Goal: Task Accomplishment & Management: Manage account settings

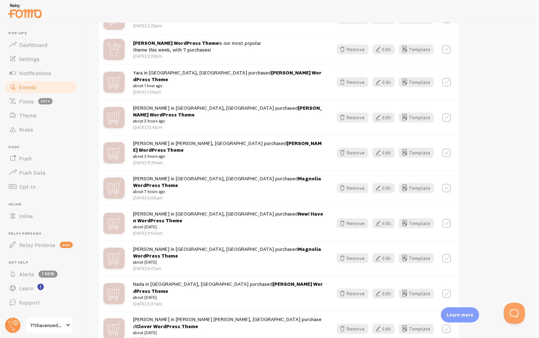
scroll to position [207, 0]
click at [382, 78] on icon "button" at bounding box center [378, 81] width 8 height 8
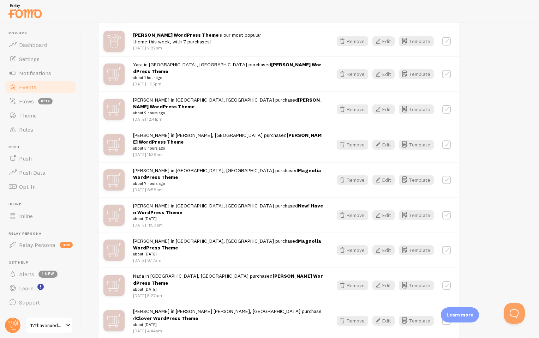
scroll to position [216, 0]
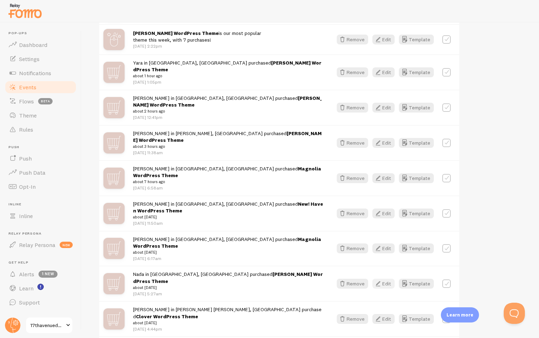
click at [383, 279] on button "Edit" at bounding box center [383, 284] width 22 height 10
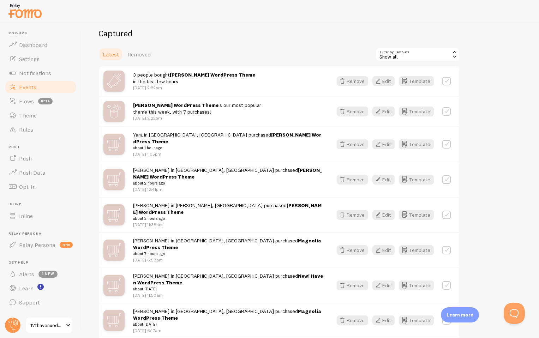
scroll to position [141, 0]
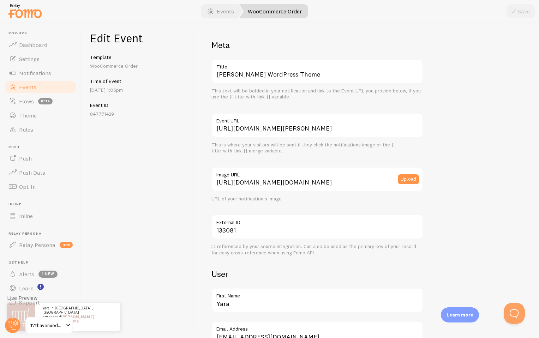
scroll to position [97, 0]
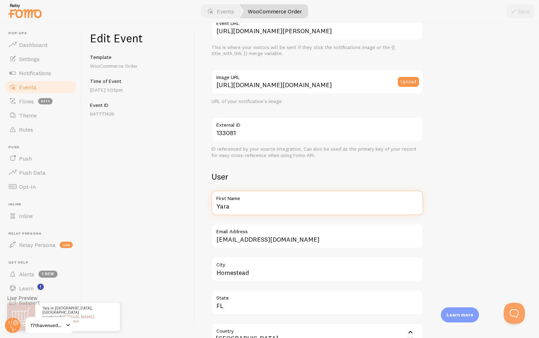
drag, startPoint x: 239, startPoint y: 206, endPoint x: 189, endPoint y: 206, distance: 50.5
click at [189, 206] on div "Edit Event Template WooCommerce Order Time of Event Oct 1st @ 1:05pm Event ID 8…" at bounding box center [310, 181] width 457 height 316
type input "Brittany"
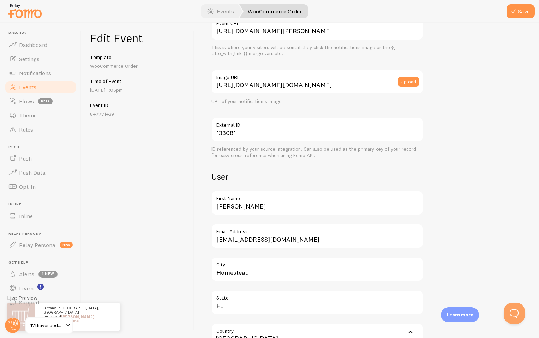
click at [204, 172] on div "Meta Amelia WordPress Theme Title This text will be bolded in your notification…" at bounding box center [366, 181] width 345 height 316
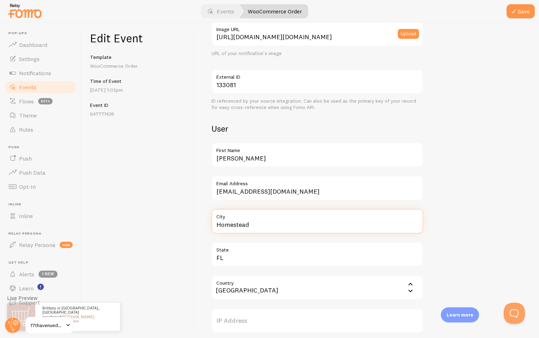
click at [262, 227] on input "Homestead" at bounding box center [317, 221] width 212 height 25
type input "Houston"
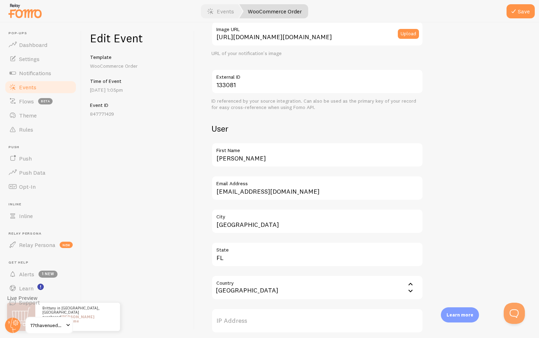
click at [472, 157] on div "Meta Amelia WordPress Theme Title This text will be bolded in your notification…" at bounding box center [366, 219] width 311 height 650
click at [521, 11] on button "Save" at bounding box center [521, 11] width 28 height 14
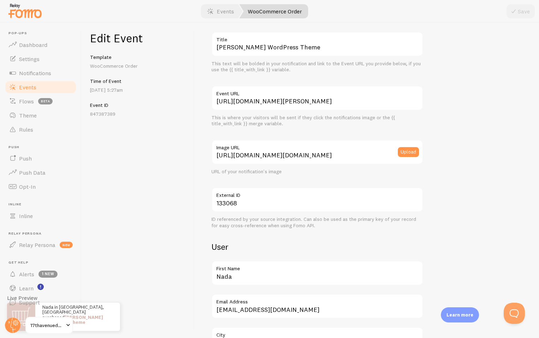
scroll to position [36, 0]
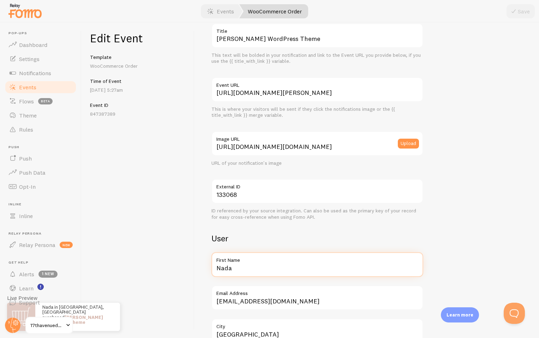
click at [232, 269] on input "Nada" at bounding box center [317, 264] width 212 height 25
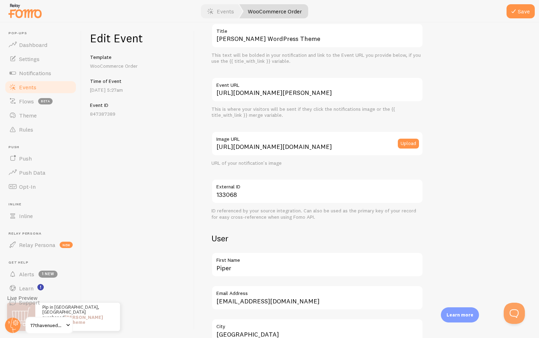
click at [224, 247] on div "Meta Amelia WordPress Theme Title This text will be bolded in your notification…" at bounding box center [317, 223] width 212 height 439
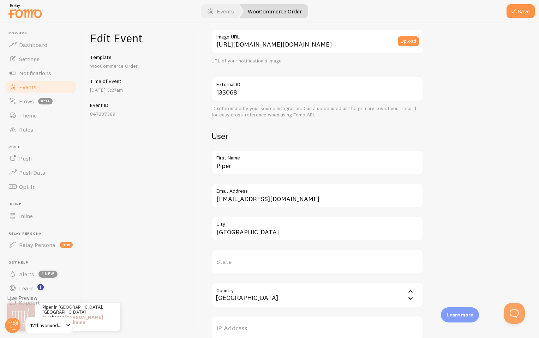
scroll to position [141, 0]
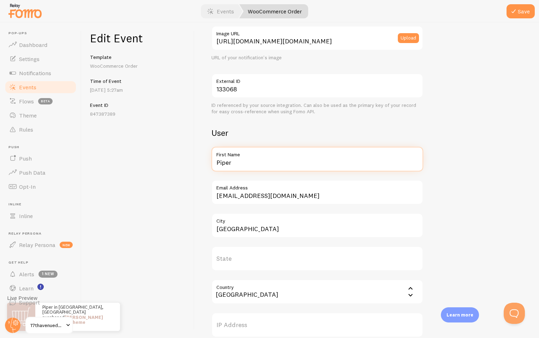
drag, startPoint x: 237, startPoint y: 163, endPoint x: 210, endPoint y: 163, distance: 26.8
click at [210, 163] on div "Meta Amelia WordPress Theme Title This text will be bolded in your notification…" at bounding box center [366, 181] width 345 height 316
type input "Eloise"
click at [210, 163] on div "Meta Amelia WordPress Theme Title This text will be bolded in your notification…" at bounding box center [366, 181] width 345 height 316
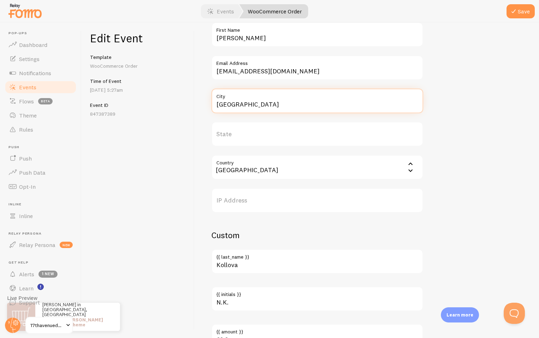
click at [238, 106] on input "Bratislava" at bounding box center [317, 101] width 212 height 25
type input "London"
click at [224, 168] on input "United" at bounding box center [317, 167] width 212 height 25
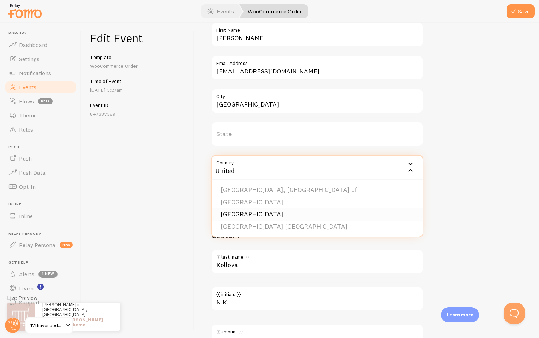
type input "United"
click at [229, 213] on li "United Kingdom" at bounding box center [317, 214] width 210 height 12
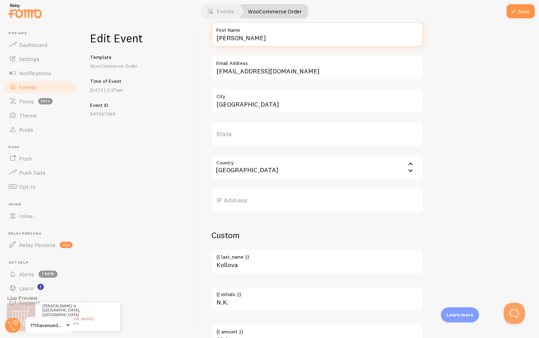
drag, startPoint x: 235, startPoint y: 43, endPoint x: 201, endPoint y: 35, distance: 35.5
click at [201, 35] on div "Meta Amelia WordPress Theme Title This text will be bolded in your notification…" at bounding box center [366, 181] width 345 height 316
type input "Ella"
click at [509, 66] on div "Meta Amelia WordPress Theme Title This text will be bolded in your notification…" at bounding box center [366, 99] width 311 height 650
click at [516, 17] on button "Save" at bounding box center [521, 11] width 28 height 14
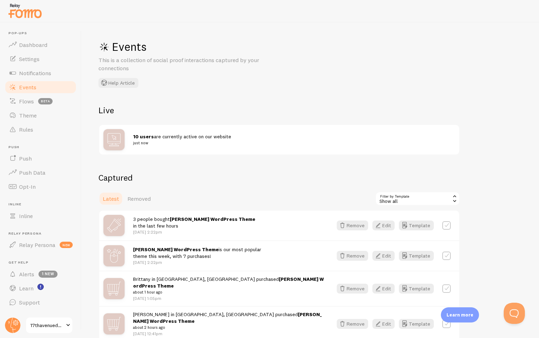
click at [449, 137] on div "10 users are currently active on our website just now" at bounding box center [294, 139] width 322 height 13
click at [47, 75] on span "Notifications" at bounding box center [35, 73] width 32 height 7
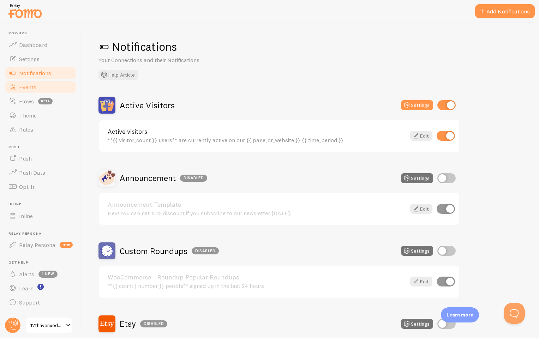
click at [35, 86] on span "Events" at bounding box center [27, 87] width 17 height 7
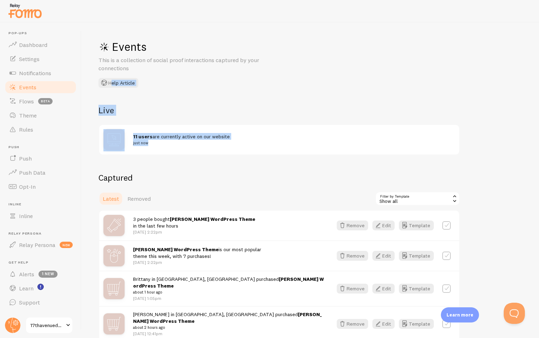
drag, startPoint x: 353, startPoint y: 73, endPoint x: 337, endPoint y: 155, distance: 83.7
click at [337, 155] on div "Events This is a collection of social proof interactions captured by your conne…" at bounding box center [310, 181] width 457 height 316
click at [326, 169] on div "Events This is a collection of social proof interactions captured by your conne…" at bounding box center [310, 181] width 457 height 316
